Goal: Task Accomplishment & Management: Use online tool/utility

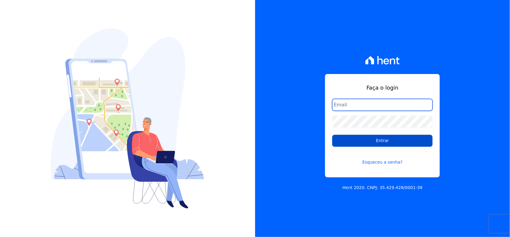
type input "[EMAIL_ADDRESS][DOMAIN_NAME]"
click at [385, 138] on input "Entrar" at bounding box center [382, 141] width 100 height 12
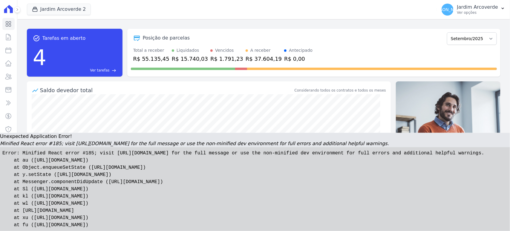
click at [200, 199] on pre "Error: Minified React error #185; visit [URL][DOMAIN_NAME] for the full message…" at bounding box center [255, 189] width 510 height 84
click at [130, 174] on pre "Error: Minified React error #185; visit [URL][DOMAIN_NAME] for the full message…" at bounding box center [255, 189] width 510 height 84
click at [237, 179] on pre "Error: Minified React error #185; visit [URL][DOMAIN_NAME] for the full message…" at bounding box center [255, 189] width 510 height 84
click at [234, 172] on pre "Error: Minified React error #185; visit [URL][DOMAIN_NAME] for the full message…" at bounding box center [255, 189] width 510 height 84
click at [198, 192] on pre "Error: Minified React error #185; visit [URL][DOMAIN_NAME] for the full message…" at bounding box center [255, 189] width 510 height 84
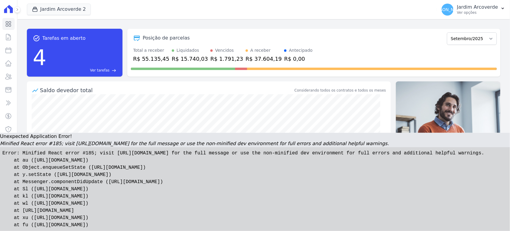
click at [169, 218] on pre "Error: Minified React error #185; visit [URL][DOMAIN_NAME] for the full message…" at bounding box center [255, 189] width 510 height 84
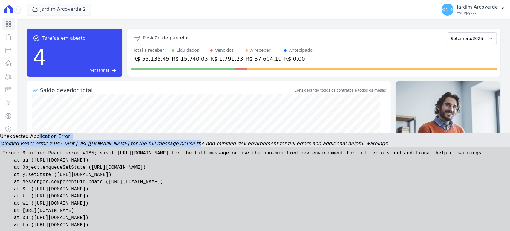
drag, startPoint x: 35, startPoint y: 141, endPoint x: 163, endPoint y: 147, distance: 128.1
click at [163, 147] on div "Unexpected Application Error! Minified React error #185; visit [URL][DOMAIN_NAM…" at bounding box center [255, 182] width 510 height 98
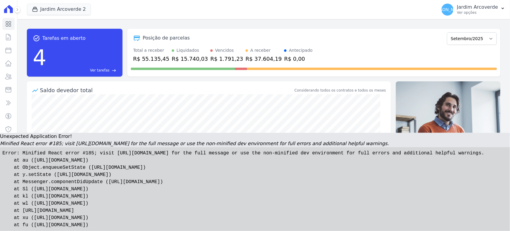
click at [189, 174] on pre "Error: Minified React error #185; visit [URL][DOMAIN_NAME] for the full message…" at bounding box center [255, 189] width 510 height 84
click at [186, 159] on pre "Error: Minified React error #185; visit [URL][DOMAIN_NAME] for the full message…" at bounding box center [255, 189] width 510 height 84
